Goal: Communication & Community: Answer question/provide support

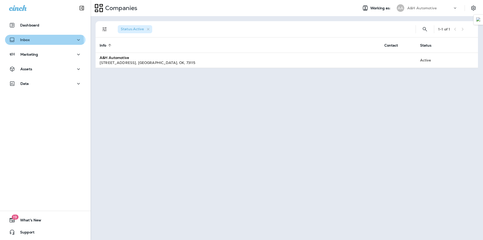
click at [36, 42] on div "Inbox" at bounding box center [45, 40] width 72 height 6
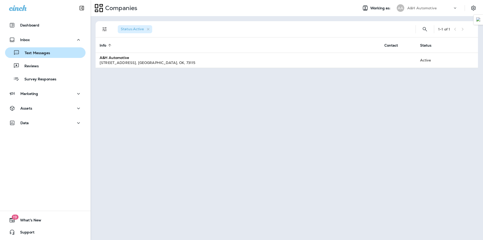
click at [32, 52] on p "Text Messages" at bounding box center [35, 53] width 30 height 5
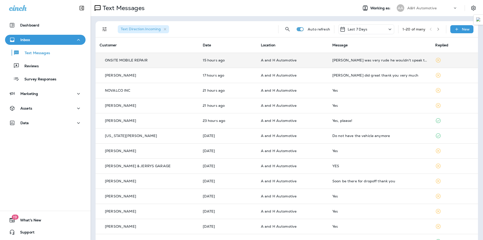
click at [372, 62] on td "[PERSON_NAME] was very rude he wouldn't speak to me he shoved me off to [PERSON…" at bounding box center [379, 60] width 103 height 15
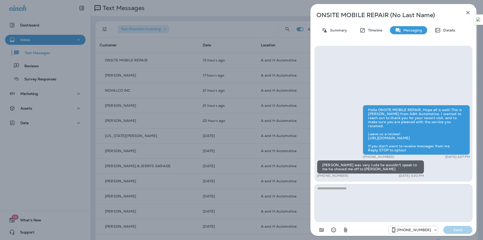
click at [438, 163] on div "Hello ONSITE MOBILE REPAIR, Hope all is well! This is [PERSON_NAME] from A&H Au…" at bounding box center [393, 142] width 153 height 74
click at [346, 198] on textarea at bounding box center [393, 203] width 158 height 38
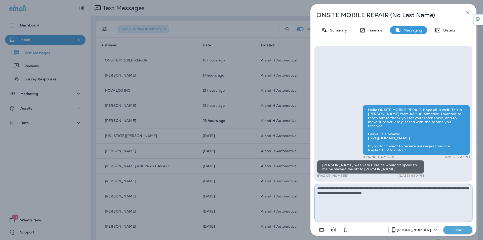
click at [420, 189] on textarea "**********" at bounding box center [393, 203] width 158 height 38
click at [439, 202] on textarea "**********" at bounding box center [393, 203] width 158 height 38
type textarea "**********"
click at [456, 228] on p "Send" at bounding box center [457, 229] width 21 height 5
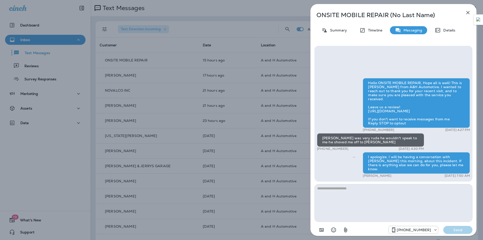
click at [468, 14] on icon "button" at bounding box center [468, 13] width 6 height 6
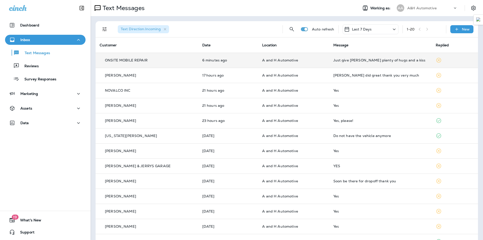
click at [150, 60] on div "ONSITE MOBILE REPAIR" at bounding box center [147, 60] width 95 height 5
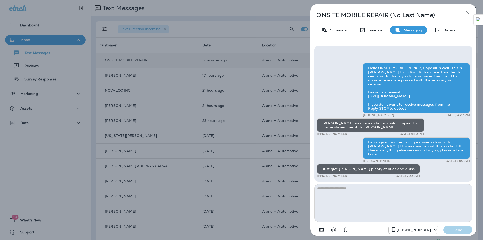
click at [368, 199] on textarea at bounding box center [393, 203] width 158 height 38
type textarea "*"
type textarea "**********"
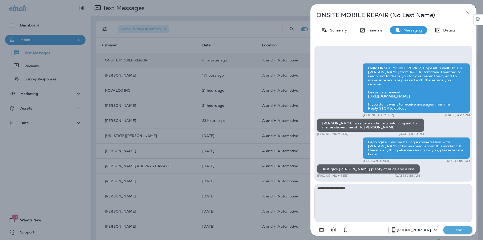
click at [463, 233] on button "Send" at bounding box center [457, 230] width 29 height 8
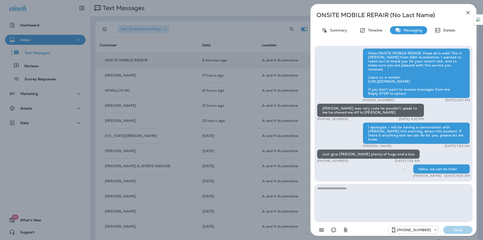
click at [468, 15] on icon "button" at bounding box center [468, 13] width 6 height 6
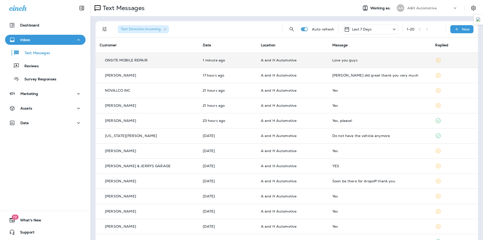
click at [345, 62] on div "Love you guys" at bounding box center [379, 60] width 95 height 4
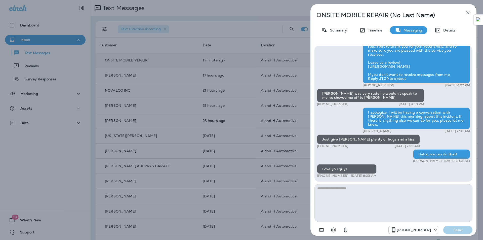
click at [367, 200] on textarea at bounding box center [393, 203] width 158 height 38
click at [248, 7] on div "ONSITE MOBILE REPAIR (No Last Name) Summary Timeline Messaging Details Hello ON…" at bounding box center [241, 120] width 483 height 240
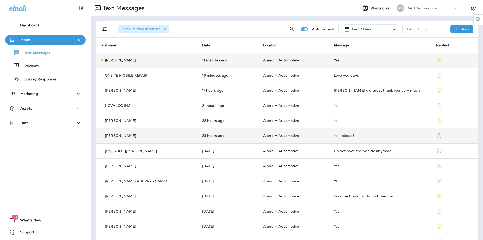
click at [259, 139] on td "A and H Automotive" at bounding box center [294, 135] width 71 height 15
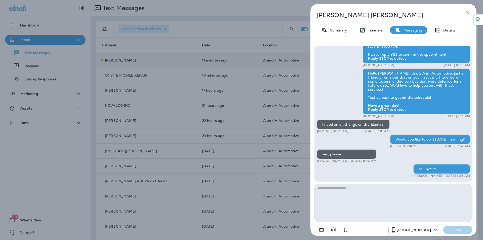
click at [469, 12] on icon "button" at bounding box center [468, 13] width 6 height 6
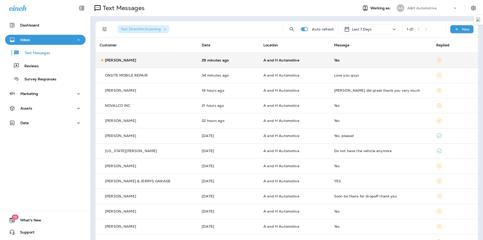
click at [229, 64] on td "29 minutes ago" at bounding box center [229, 60] width 62 height 15
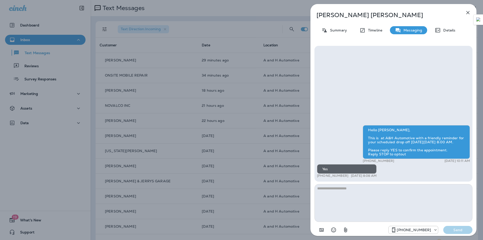
click at [466, 14] on icon "button" at bounding box center [468, 13] width 6 height 6
